Goal: Task Accomplishment & Management: Use online tool/utility

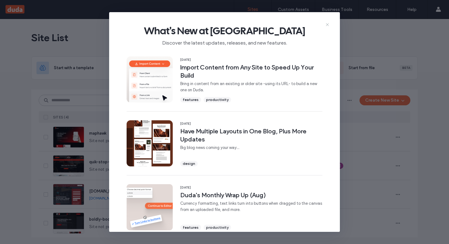
click at [327, 24] on use at bounding box center [327, 24] width 3 height 3
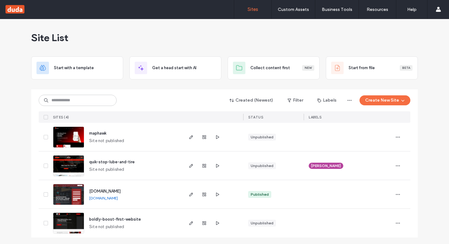
scroll to position [1, 0]
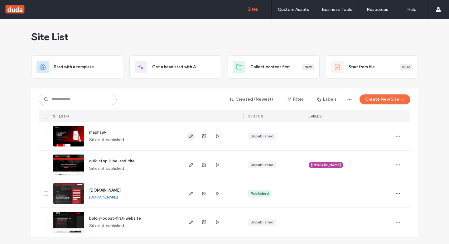
click at [189, 137] on icon "button" at bounding box center [191, 136] width 5 height 5
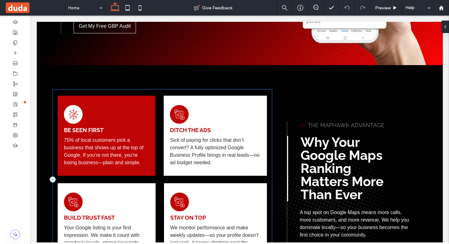
scroll to position [343, 0]
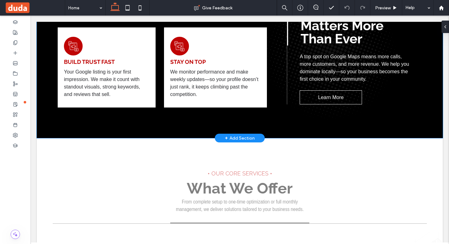
click at [282, 113] on div "A black and white icon of an eye with a pie chart inside of it. Be Seen First 7…" at bounding box center [240, 23] width 374 height 229
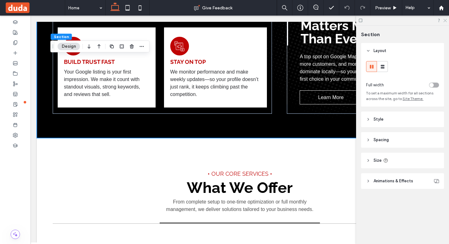
drag, startPoint x: 446, startPoint y: 19, endPoint x: 414, endPoint y: 4, distance: 35.3
click at [446, 19] on icon at bounding box center [445, 20] width 4 height 4
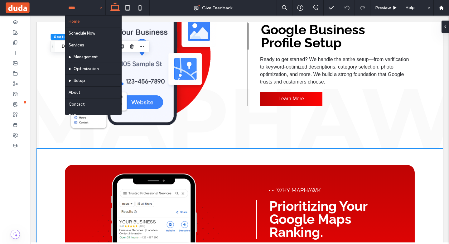
scroll to position [1029, 0]
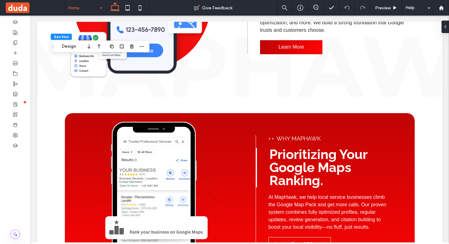
click at [102, 7] on div "Home" at bounding box center [85, 8] width 40 height 16
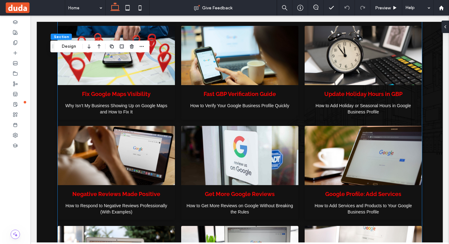
scroll to position [1403, 0]
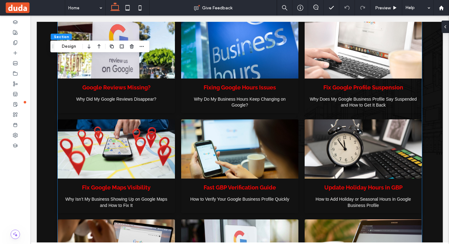
click at [216, 59] on div at bounding box center [240, 48] width 124 height 63
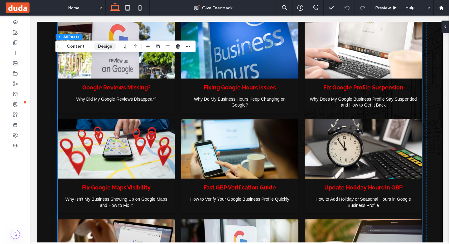
click at [112, 47] on button "Design" at bounding box center [105, 46] width 22 height 7
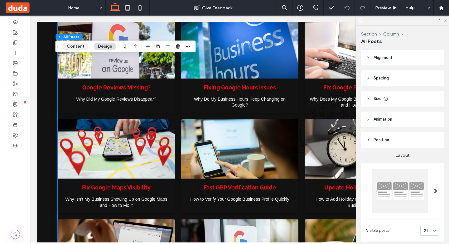
drag, startPoint x: 75, startPoint y: 46, endPoint x: 219, endPoint y: 59, distance: 144.3
click at [75, 46] on button "Content" at bounding box center [76, 46] width 26 height 7
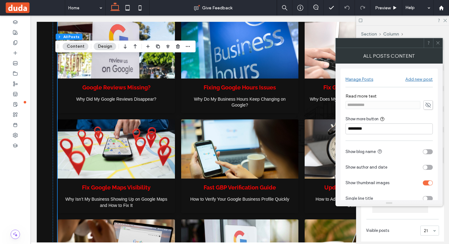
click at [99, 44] on button "Design" at bounding box center [105, 46] width 22 height 7
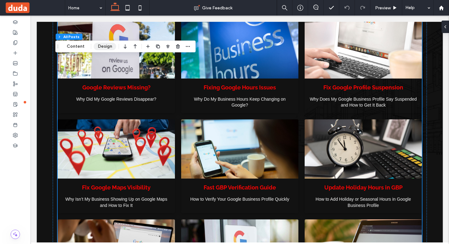
drag, startPoint x: 110, startPoint y: 45, endPoint x: 133, endPoint y: 47, distance: 23.9
click at [109, 45] on button "Design" at bounding box center [105, 46] width 22 height 7
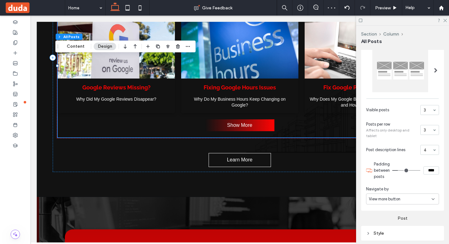
scroll to position [187, 0]
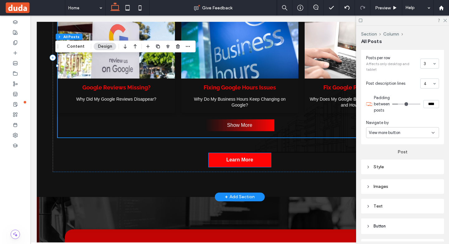
click at [249, 157] on span "Learn More" at bounding box center [239, 160] width 27 height 12
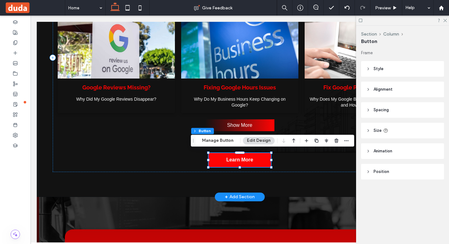
click at [243, 154] on span "Learn More" at bounding box center [239, 160] width 27 height 12
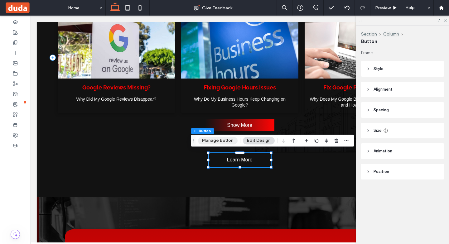
click at [213, 142] on button "Manage Button" at bounding box center [218, 140] width 40 height 7
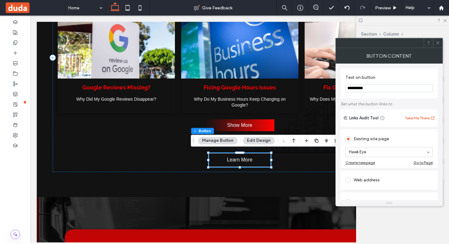
click at [440, 43] on icon at bounding box center [438, 43] width 5 height 5
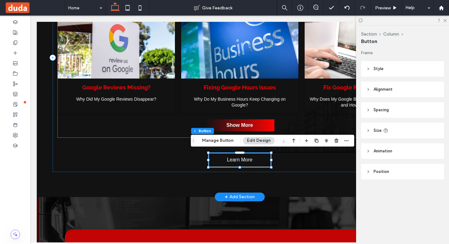
click at [255, 125] on link "Show More" at bounding box center [239, 125] width 69 height 12
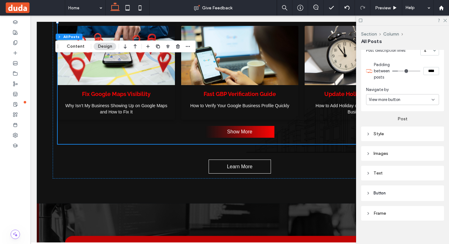
scroll to position [224, 0]
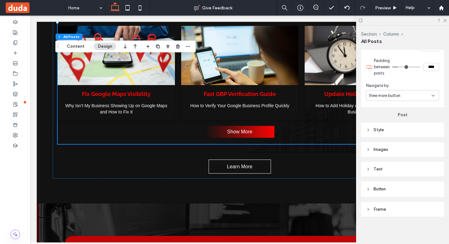
click at [397, 188] on header "Button" at bounding box center [402, 189] width 83 height 16
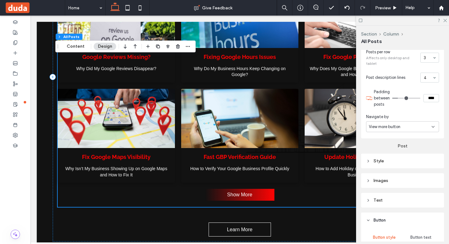
scroll to position [1372, 0]
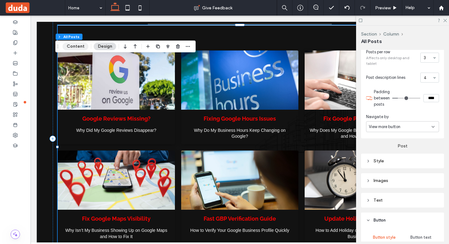
click at [82, 45] on button "Content" at bounding box center [76, 46] width 26 height 7
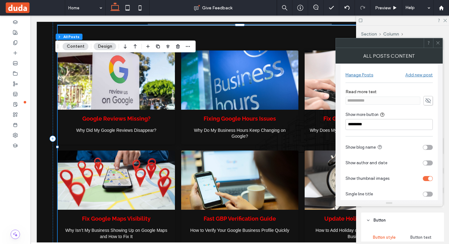
scroll to position [0, 0]
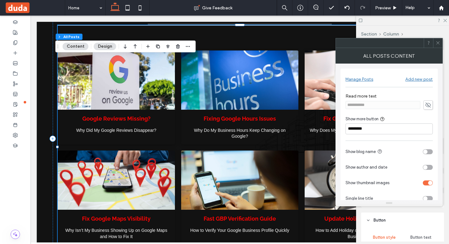
click at [427, 106] on icon at bounding box center [428, 105] width 6 height 7
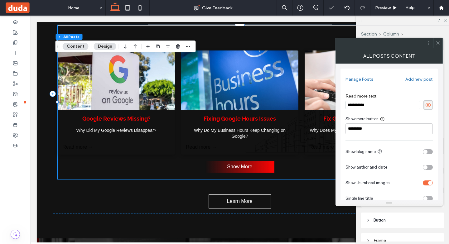
click at [427, 106] on icon at bounding box center [428, 105] width 6 height 7
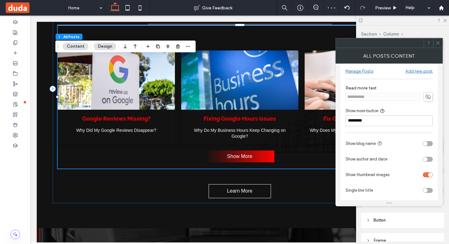
scroll to position [12, 0]
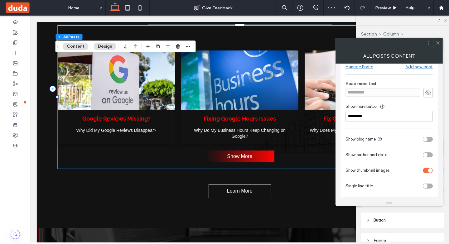
click at [429, 170] on div "toggle" at bounding box center [430, 170] width 4 height 4
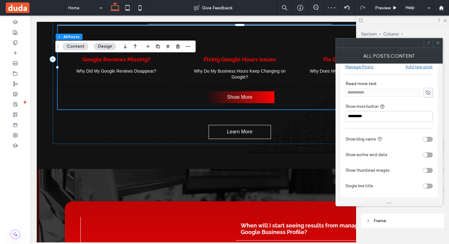
click at [429, 170] on div "toggle" at bounding box center [428, 170] width 10 height 5
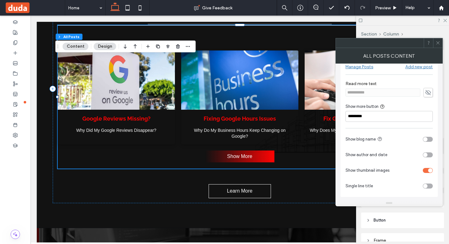
click at [78, 44] on button "Content" at bounding box center [76, 46] width 26 height 7
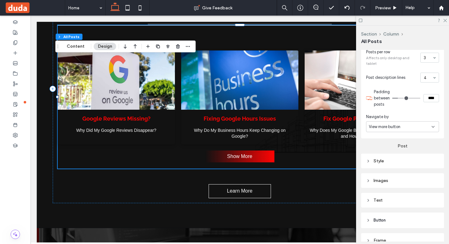
click at [106, 46] on button "Design" at bounding box center [105, 46] width 22 height 7
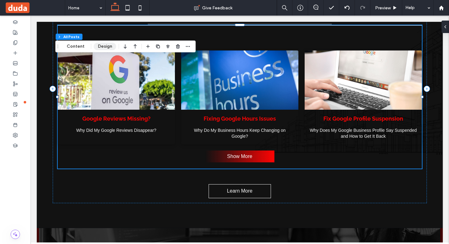
click at [108, 45] on button "Design" at bounding box center [105, 46] width 22 height 7
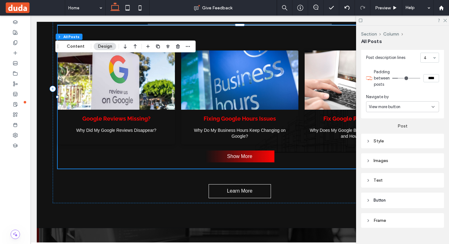
scroll to position [224, 0]
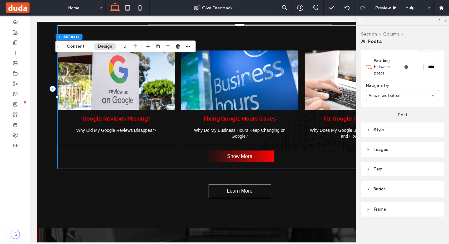
click at [394, 188] on header "Button" at bounding box center [402, 189] width 83 height 16
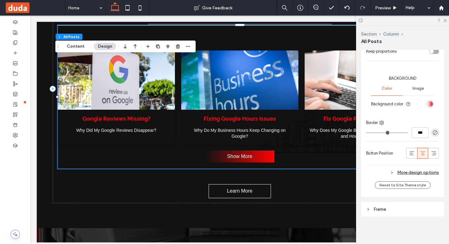
scroll to position [446, 0]
click at [407, 170] on div "More design options" at bounding box center [402, 172] width 73 height 8
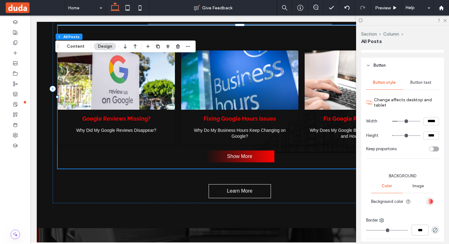
scroll to position [348, 0]
type input "**"
type input "****"
type input "*"
type input "***"
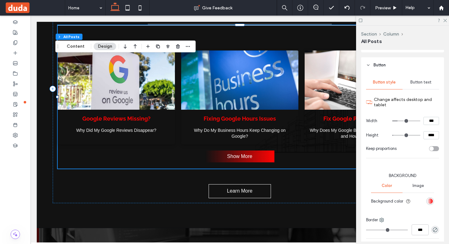
drag, startPoint x: 394, startPoint y: 121, endPoint x: 366, endPoint y: 123, distance: 27.5
type input "*"
click at [392, 121] on input "range" at bounding box center [406, 121] width 28 height 1
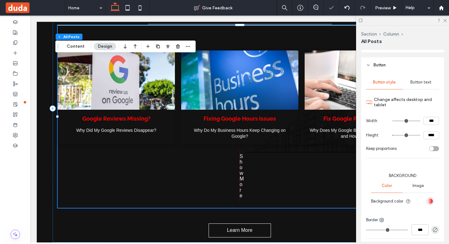
type input "**"
type input "****"
drag, startPoint x: 391, startPoint y: 135, endPoint x: 356, endPoint y: 134, distance: 34.3
type input "**"
click at [392, 135] on input "range" at bounding box center [406, 135] width 28 height 1
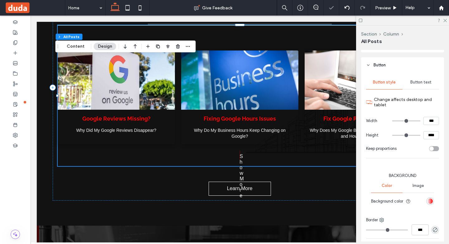
click at [417, 86] on div "Button text" at bounding box center [420, 82] width 36 height 14
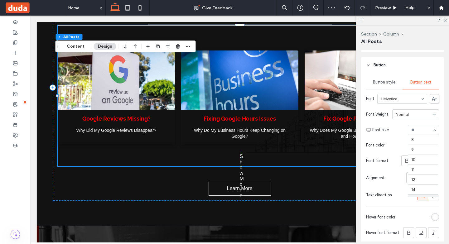
scroll to position [60, 0]
click at [432, 130] on div "8 9 10 11 12 14 16 18 24 30 32 36 48 60 72 96" at bounding box center [423, 130] width 31 height 10
click at [432, 143] on div "rgb(255, 255, 255)" at bounding box center [434, 144] width 5 height 5
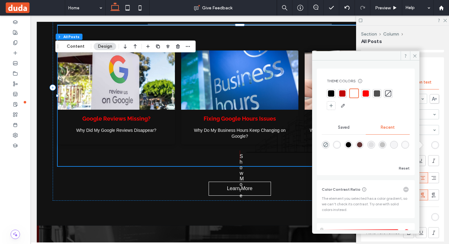
click at [385, 95] on div at bounding box center [388, 93] width 6 height 6
click at [412, 56] on span at bounding box center [414, 55] width 9 height 9
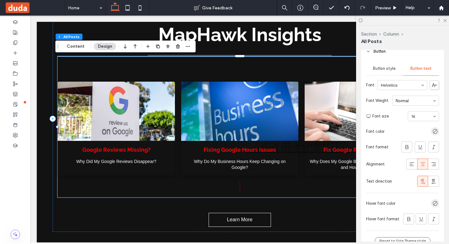
scroll to position [357, 0]
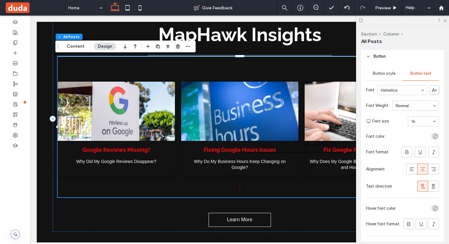
click at [377, 76] on div "Button style" at bounding box center [384, 74] width 36 height 14
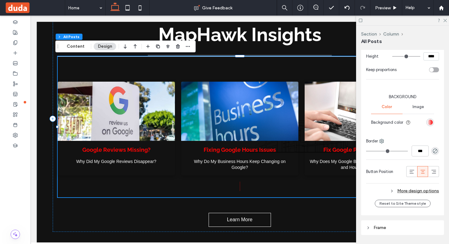
scroll to position [446, 0]
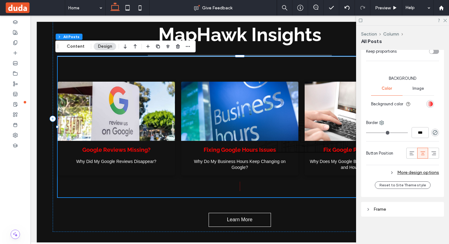
click at [403, 172] on div "More design options" at bounding box center [402, 172] width 73 height 8
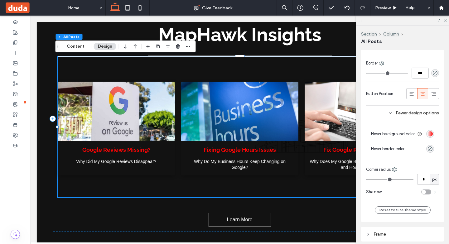
scroll to position [473, 0]
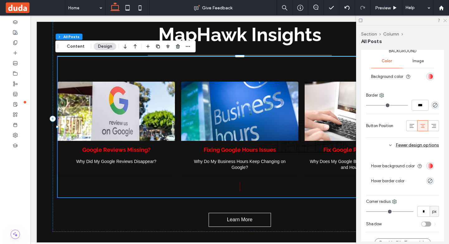
click at [445, 21] on icon at bounding box center [445, 20] width 4 height 4
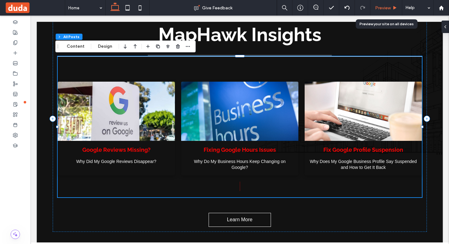
click at [388, 11] on div "Preview" at bounding box center [386, 8] width 32 height 16
click at [384, 6] on span "Preview" at bounding box center [383, 7] width 16 height 5
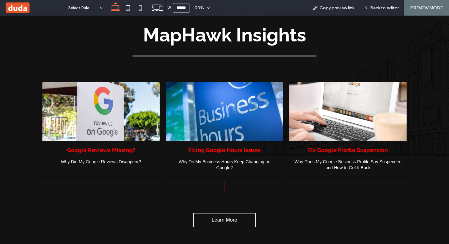
scroll to position [1353, 0]
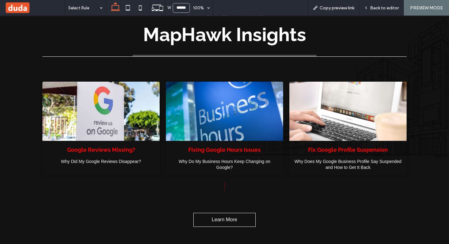
click at [296, 141] on div "Fix Google Profile Suspension August 26, 2025 Why Does My Google Business Profi…" at bounding box center [347, 158] width 117 height 35
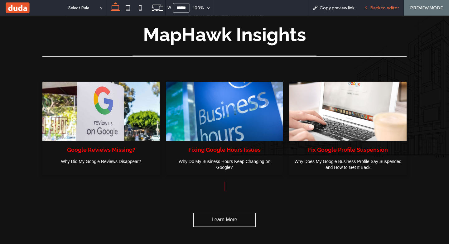
click at [387, 9] on span "Back to editor" at bounding box center [384, 7] width 29 height 5
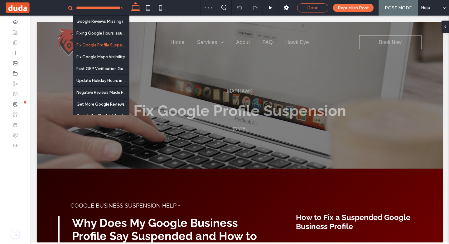
click at [309, 7] on span "Done" at bounding box center [312, 8] width 11 height 6
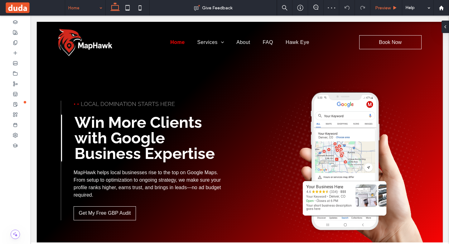
click at [381, 8] on span "Preview" at bounding box center [383, 7] width 16 height 5
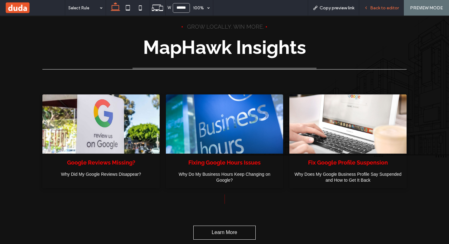
click at [388, 7] on span "Back to editor" at bounding box center [384, 7] width 29 height 5
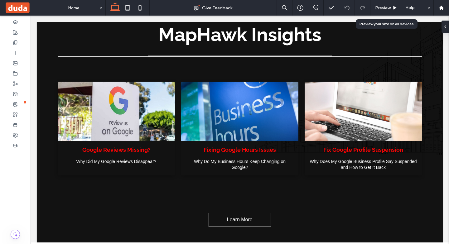
scroll to position [1328, 0]
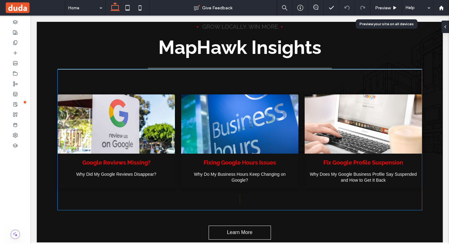
click at [295, 134] on div at bounding box center [240, 124] width 124 height 63
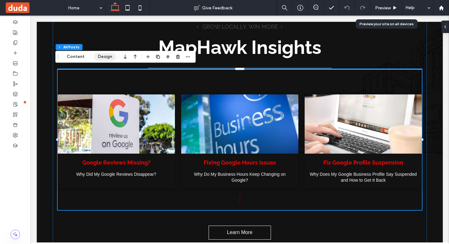
click at [105, 60] on button "Design" at bounding box center [105, 56] width 22 height 7
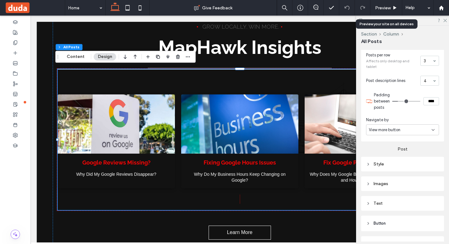
scroll to position [218, 0]
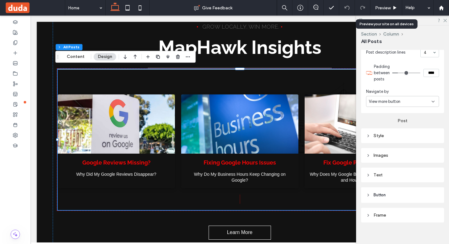
click at [384, 103] on span "View more button" at bounding box center [384, 102] width 31 height 6
click at [381, 133] on div "None" at bounding box center [400, 134] width 69 height 11
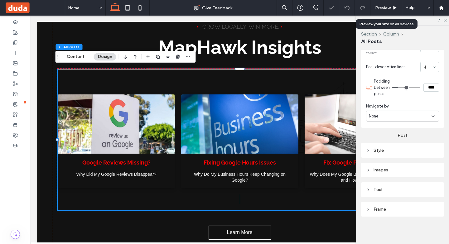
scroll to position [204, 0]
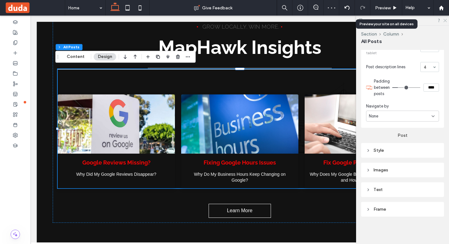
click at [446, 20] on use at bounding box center [444, 20] width 3 height 3
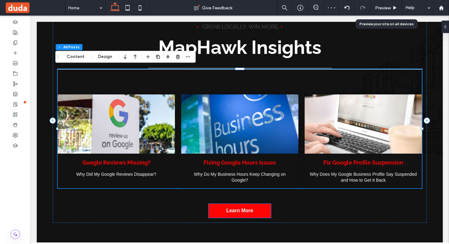
click at [251, 210] on link "Learn More" at bounding box center [240, 211] width 62 height 14
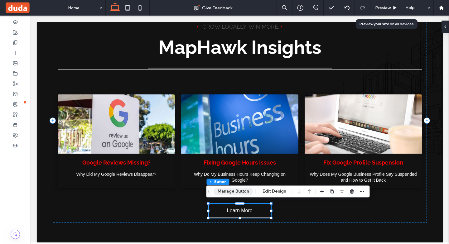
click at [238, 190] on button "Manage Button" at bounding box center [234, 191] width 40 height 7
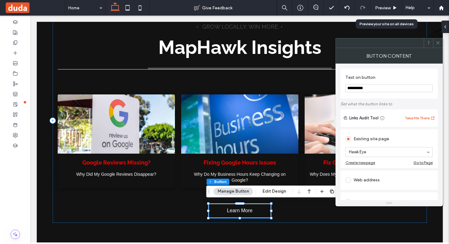
click at [367, 90] on input "**********" at bounding box center [388, 88] width 87 height 8
type input "*********"
click at [437, 41] on icon at bounding box center [438, 43] width 5 height 5
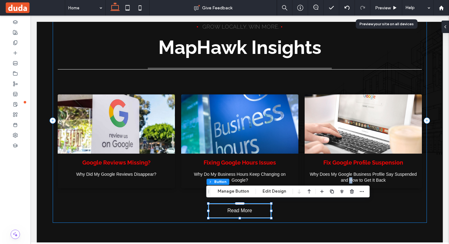
click at [349, 211] on div "• Grow Locally. Win More. • MapHawk Insights Google Reviews Missing? August 29,…" at bounding box center [240, 120] width 374 height 205
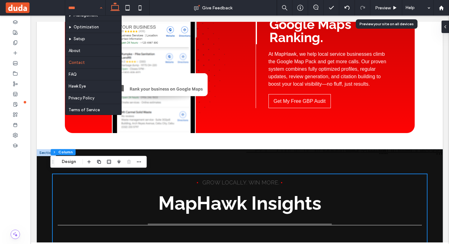
scroll to position [42, 0]
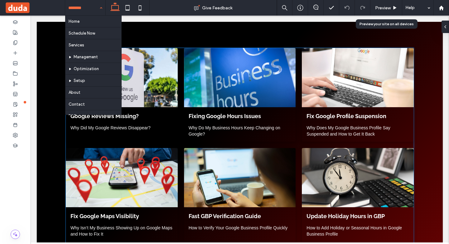
scroll to position [125, 0]
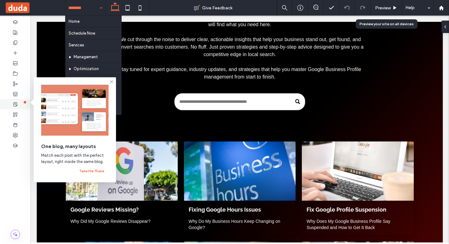
click at [17, 103] on icon at bounding box center [15, 104] width 5 height 5
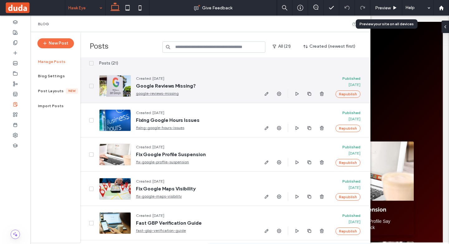
click at [120, 84] on div at bounding box center [115, 86] width 32 height 22
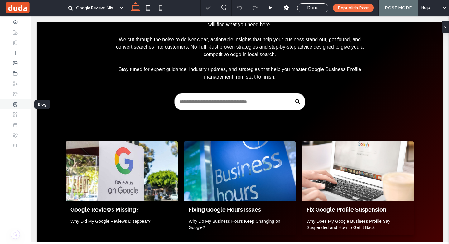
click at [18, 103] on div at bounding box center [15, 104] width 31 height 10
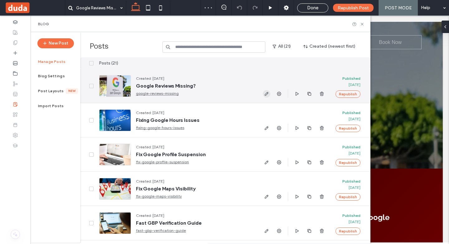
click at [265, 95] on use "button" at bounding box center [267, 94] width 4 height 4
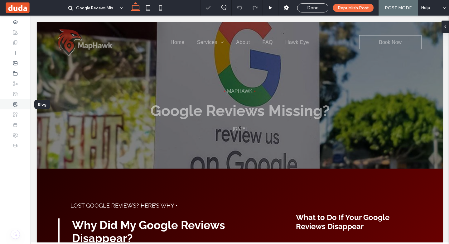
click at [15, 107] on div at bounding box center [15, 104] width 31 height 10
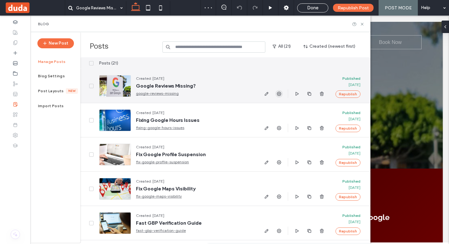
click at [279, 94] on use "button" at bounding box center [279, 94] width 4 height 4
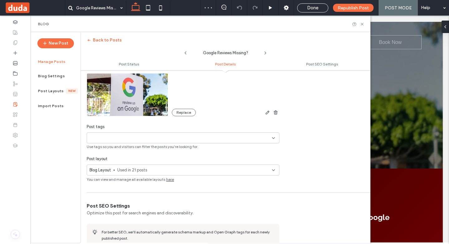
scroll to position [219, 0]
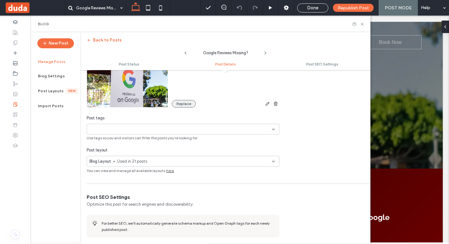
click at [183, 106] on button "Replace" at bounding box center [184, 103] width 24 height 7
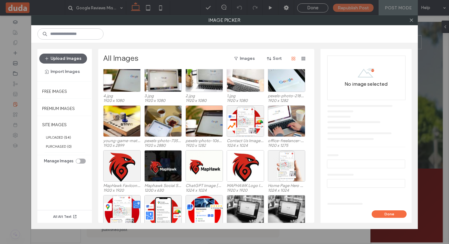
scroll to position [187, 0]
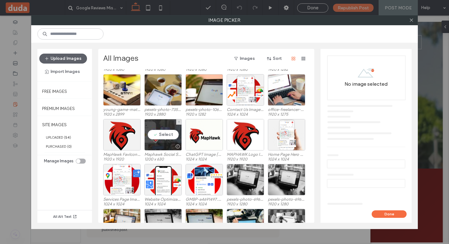
click at [163, 137] on div "Select" at bounding box center [162, 134] width 37 height 31
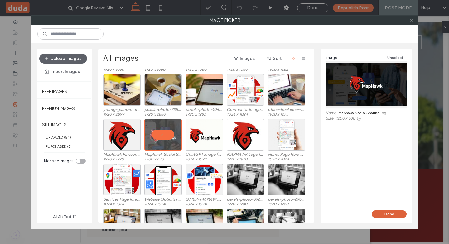
click at [379, 211] on button "Done" at bounding box center [389, 213] width 35 height 7
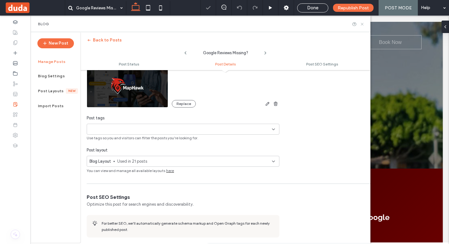
click at [362, 24] on use at bounding box center [362, 24] width 2 height 2
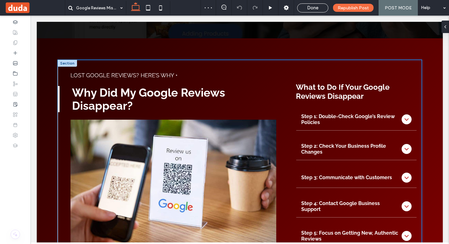
scroll to position [0, 0]
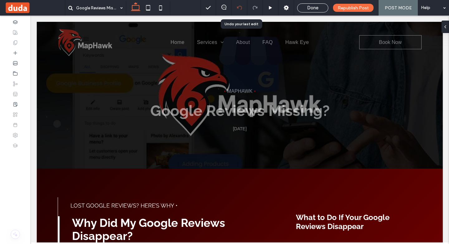
click at [242, 8] on use at bounding box center [239, 8] width 5 height 4
click at [238, 7] on use at bounding box center [239, 8] width 5 height 4
click at [322, 9] on div "Done" at bounding box center [312, 8] width 31 height 6
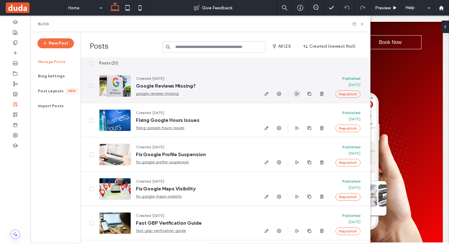
click at [300, 92] on span "button" at bounding box center [296, 93] width 7 height 7
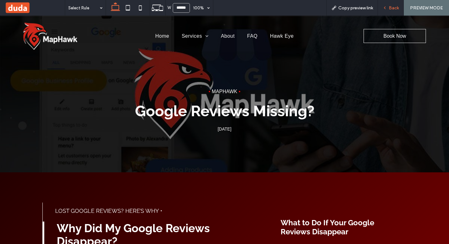
click at [383, 6] on icon at bounding box center [385, 8] width 4 height 4
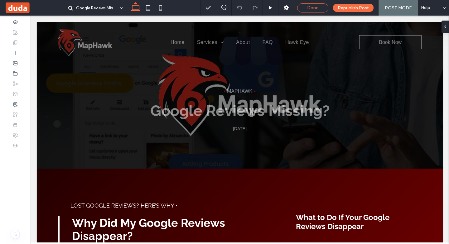
click at [303, 9] on div "Done" at bounding box center [312, 8] width 31 height 6
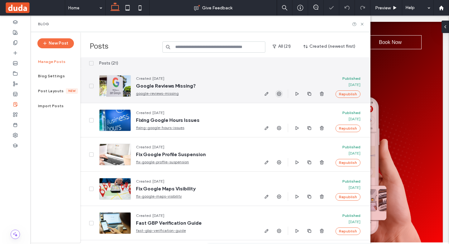
click at [278, 93] on icon "button" at bounding box center [279, 93] width 5 height 5
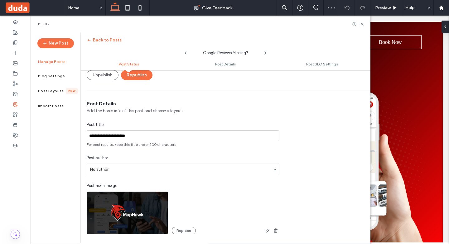
scroll to position [156, 0]
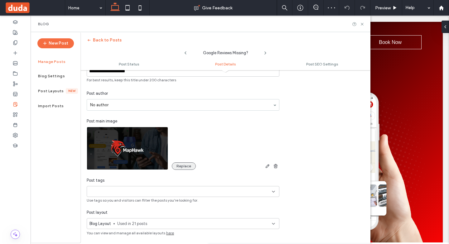
click at [179, 162] on button "Replace" at bounding box center [184, 165] width 24 height 7
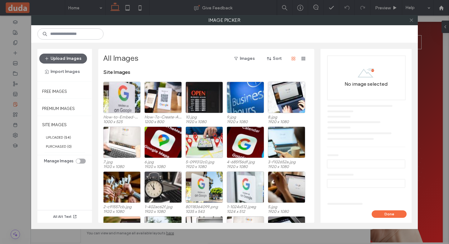
click at [411, 18] on icon at bounding box center [411, 20] width 5 height 5
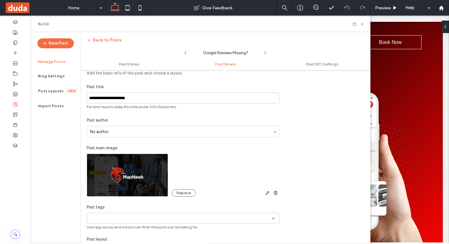
scroll to position [0, 0]
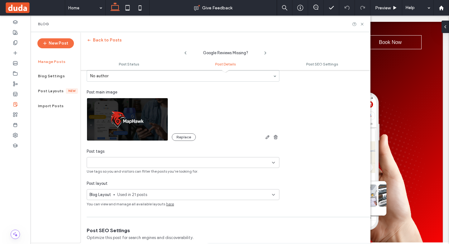
scroll to position [187, 0]
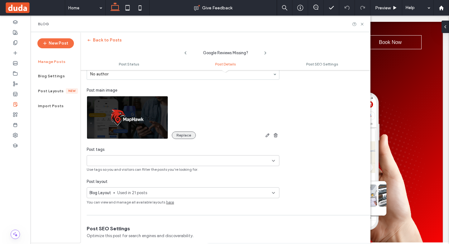
click at [184, 136] on button "Replace" at bounding box center [184, 135] width 24 height 7
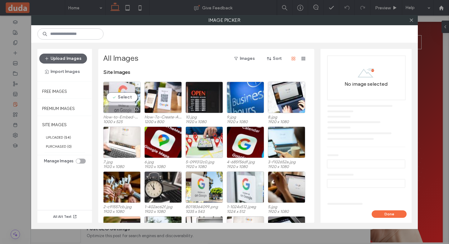
click at [116, 102] on div "Select" at bounding box center [121, 97] width 37 height 31
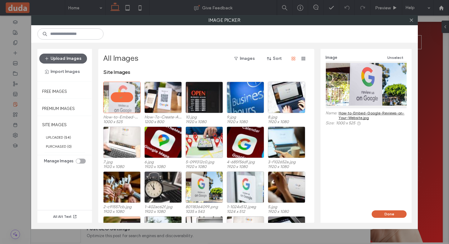
click at [382, 212] on button "Done" at bounding box center [389, 213] width 35 height 7
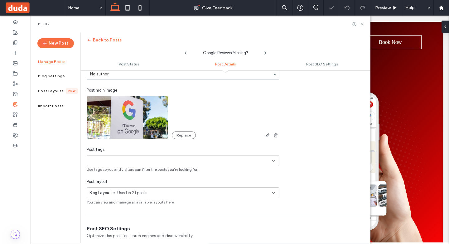
click at [362, 24] on use at bounding box center [362, 24] width 2 height 2
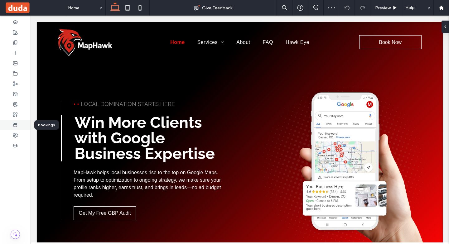
click at [13, 125] on icon at bounding box center [15, 125] width 5 height 5
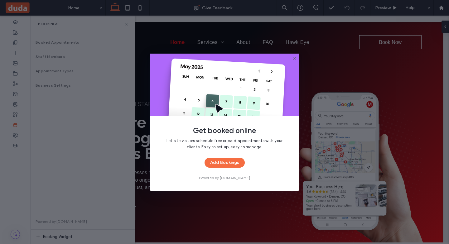
click at [14, 102] on div "Get booked online Let site visitors schedule free or paid appointments with you…" at bounding box center [224, 122] width 449 height 244
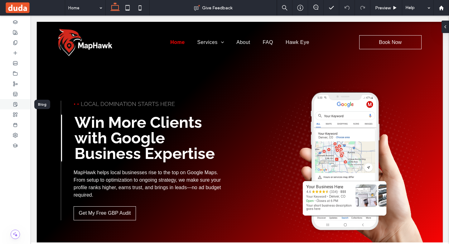
click at [16, 104] on icon at bounding box center [15, 104] width 5 height 5
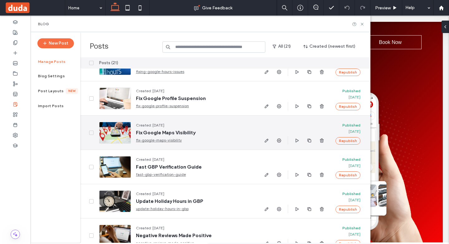
scroll to position [0, 0]
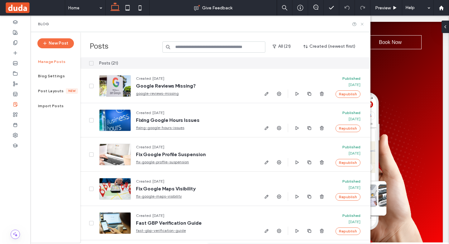
click at [362, 25] on icon at bounding box center [362, 24] width 5 height 5
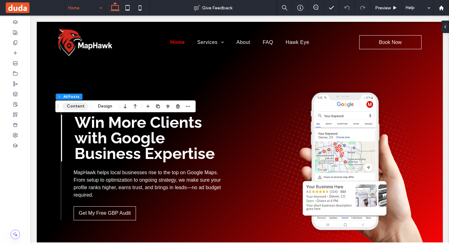
click at [82, 106] on button "Content" at bounding box center [76, 106] width 26 height 7
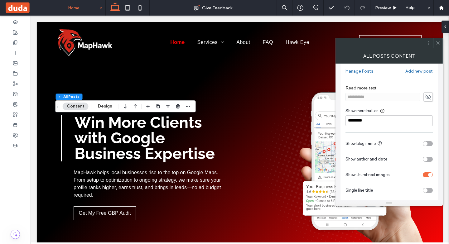
scroll to position [12, 0]
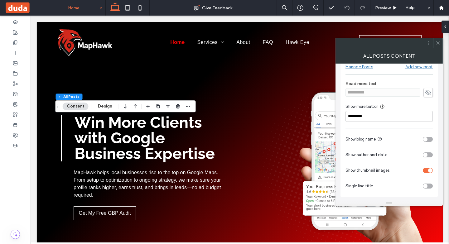
click at [437, 43] on icon at bounding box center [438, 43] width 5 height 5
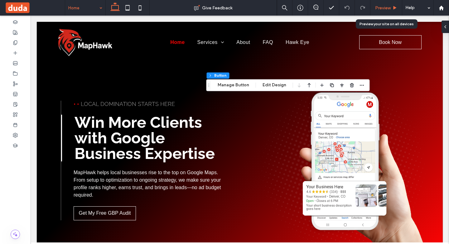
click at [384, 9] on span "Preview" at bounding box center [383, 7] width 16 height 5
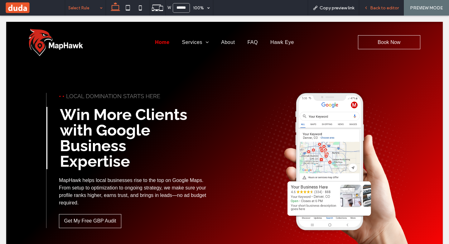
click at [385, 7] on span "Back to editor" at bounding box center [384, 7] width 29 height 5
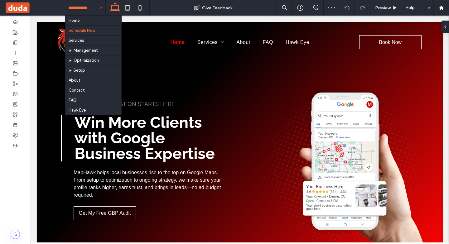
click at [100, 10] on div "Home Schedule Now Services Management Optimization Setup About Contact FAQ Hawk…" at bounding box center [85, 8] width 40 height 16
